Goal: Information Seeking & Learning: Learn about a topic

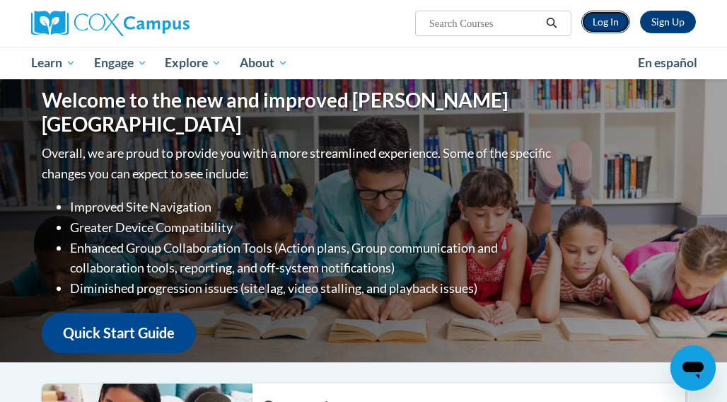
click at [601, 23] on link "Log In" at bounding box center [606, 22] width 49 height 23
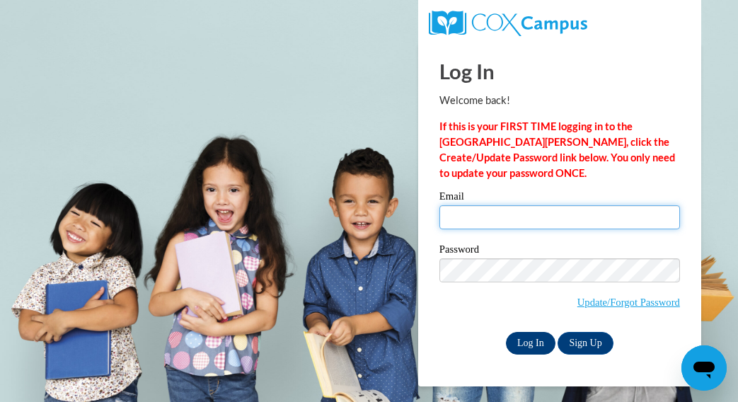
type input "vallen3@wildcat.fvsu.edu"
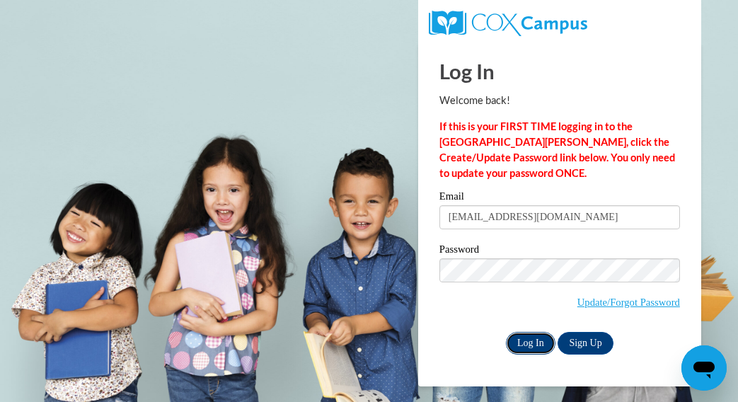
click at [536, 336] on input "Log In" at bounding box center [531, 343] width 50 height 23
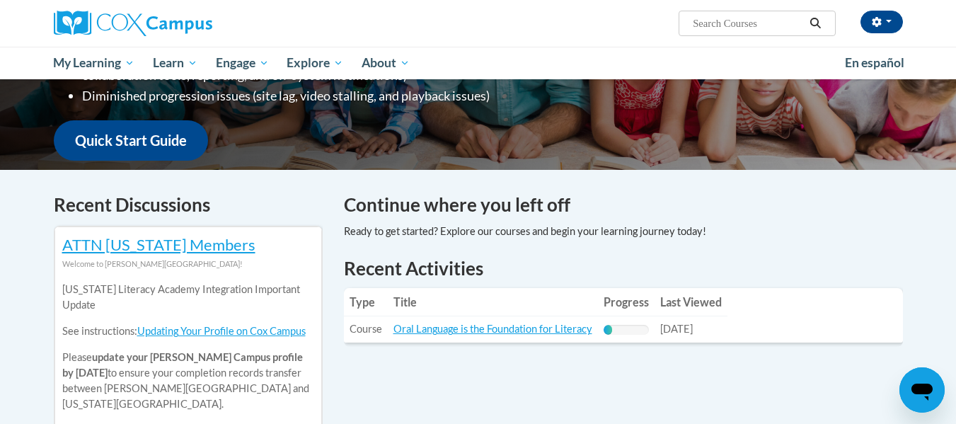
scroll to position [369, 0]
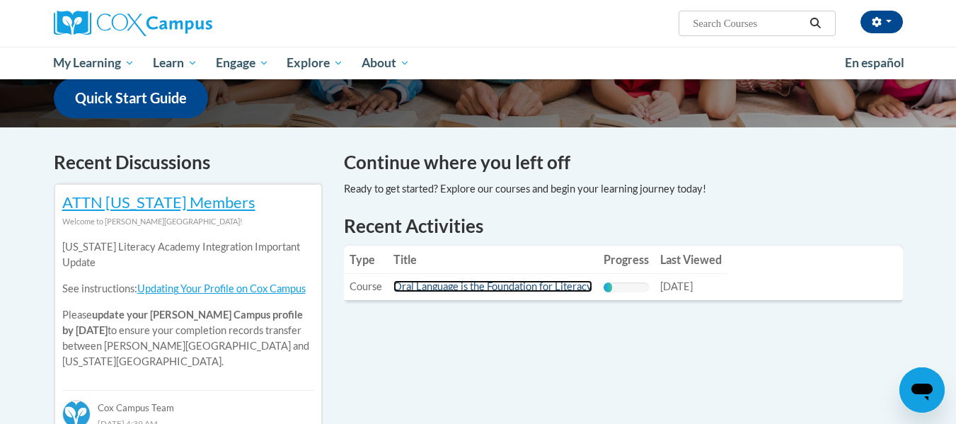
click at [477, 290] on link "Oral Language is the Foundation for Literacy" at bounding box center [492, 286] width 199 height 12
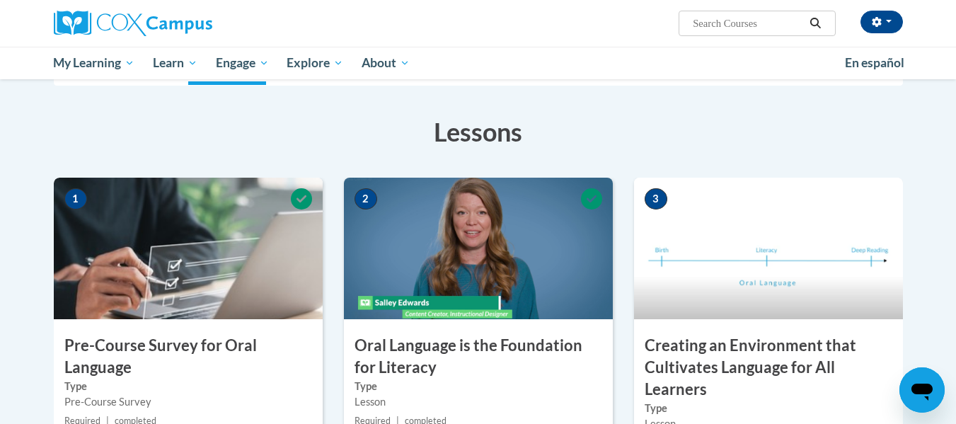
scroll to position [158, 0]
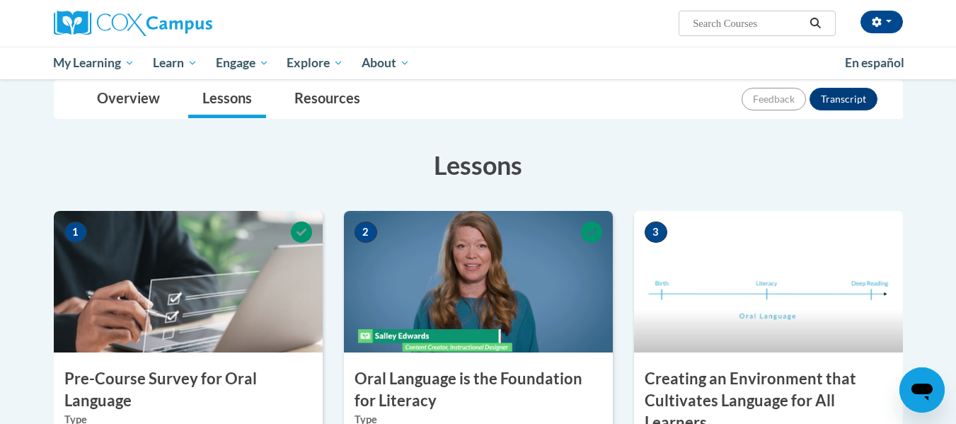
drag, startPoint x: 962, startPoint y: 171, endPoint x: 650, endPoint y: 104, distance: 319.0
click at [650, 104] on div "Overview Lessons Resources Feedback Transcript" at bounding box center [478, 100] width 826 height 38
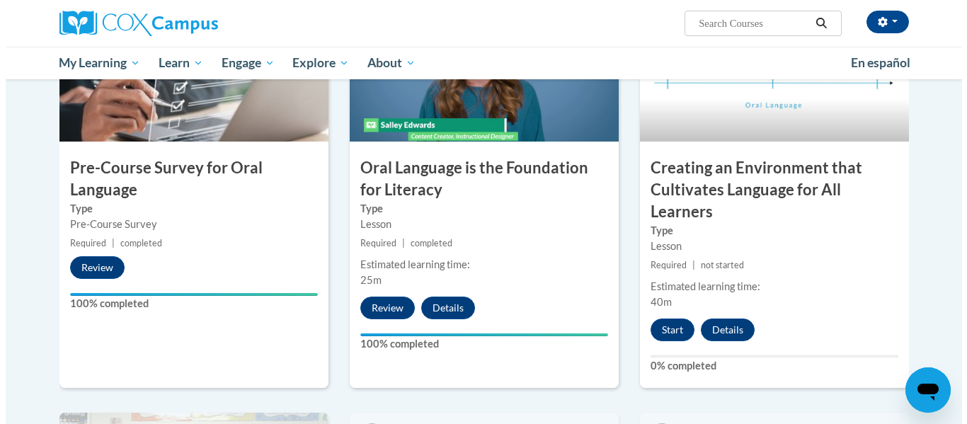
scroll to position [347, 0]
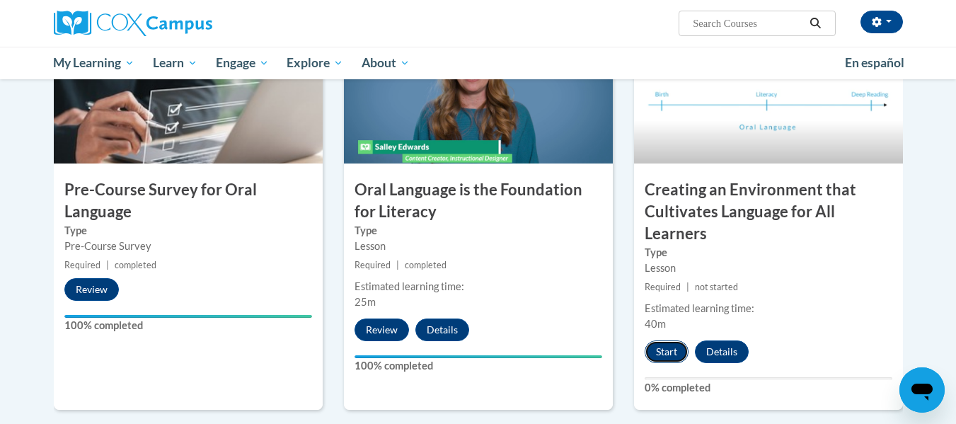
click at [666, 355] on button "Start" at bounding box center [667, 351] width 44 height 23
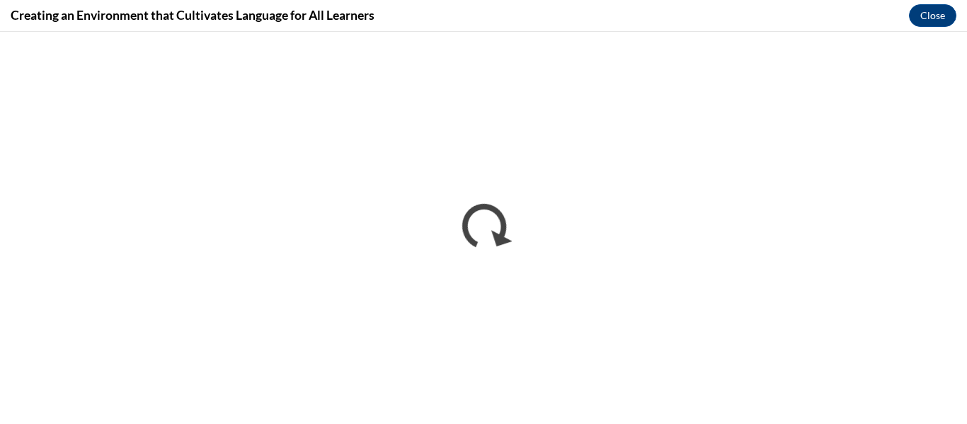
scroll to position [0, 0]
